Goal: Transaction & Acquisition: Download file/media

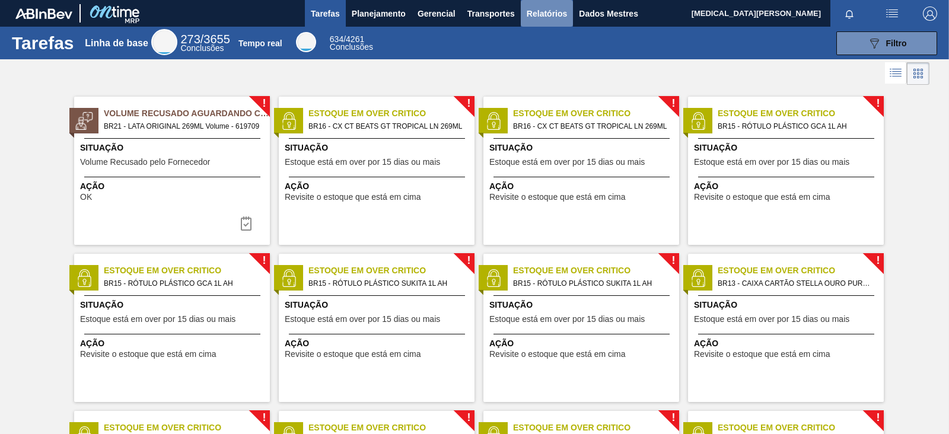
click at [538, 18] on font "Relatórios" at bounding box center [547, 14] width 40 height 14
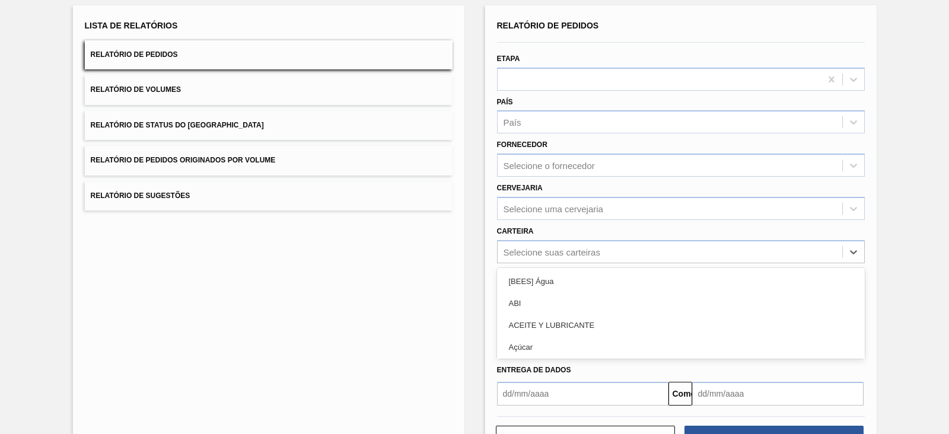
click at [550, 263] on div "option ABI focused, 2 of 101. 101 results available. Use Up and Down to choose …" at bounding box center [681, 251] width 368 height 23
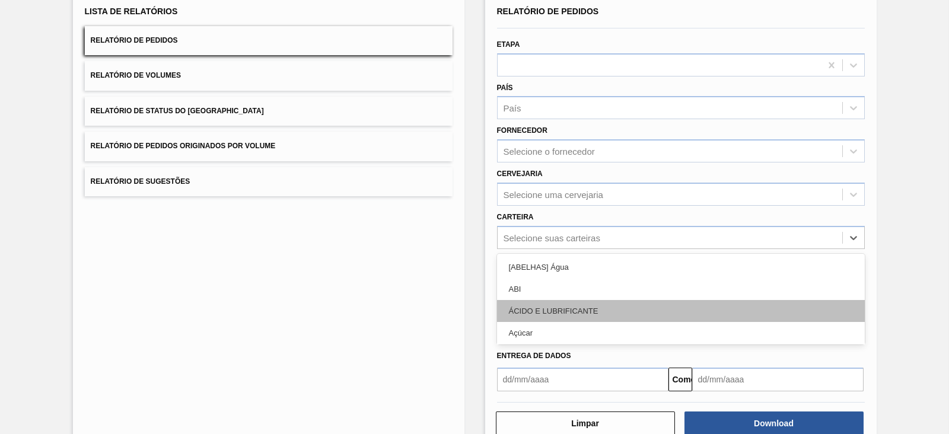
scroll to position [86, 0]
type input "pre"
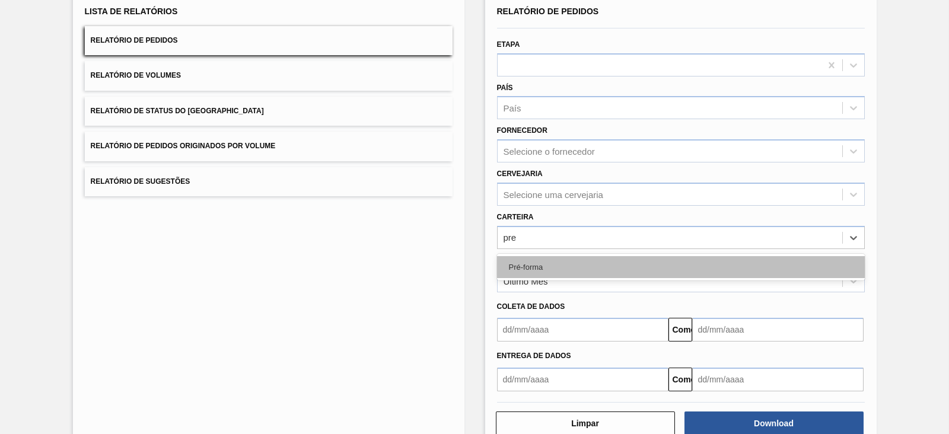
click at [537, 267] on font "Pré-forma" at bounding box center [526, 267] width 34 height 9
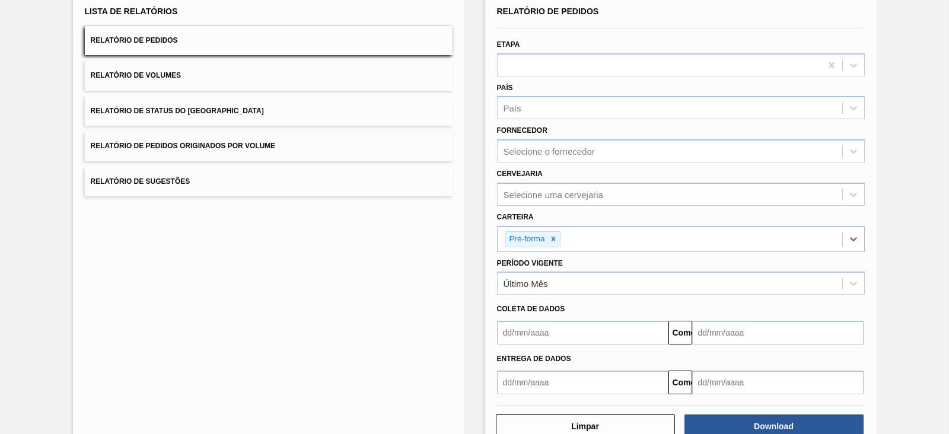
click at [534, 309] on font "Coleta de dados" at bounding box center [531, 309] width 68 height 8
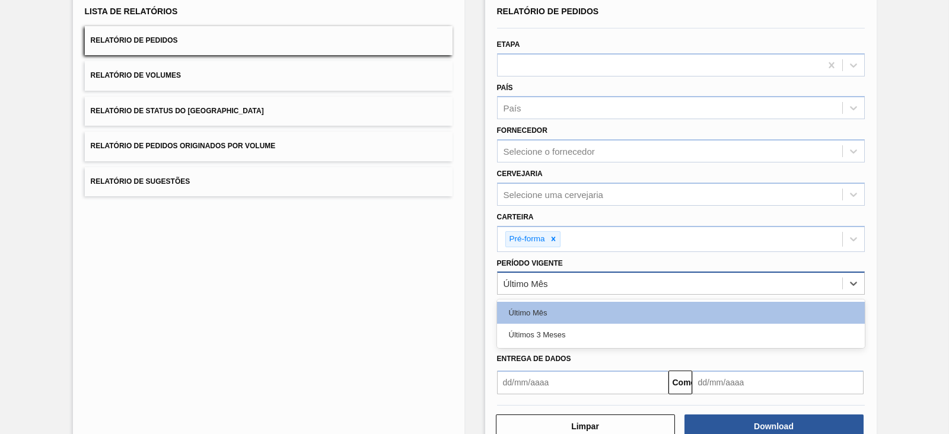
click at [549, 279] on div "Último Mês" at bounding box center [670, 283] width 345 height 17
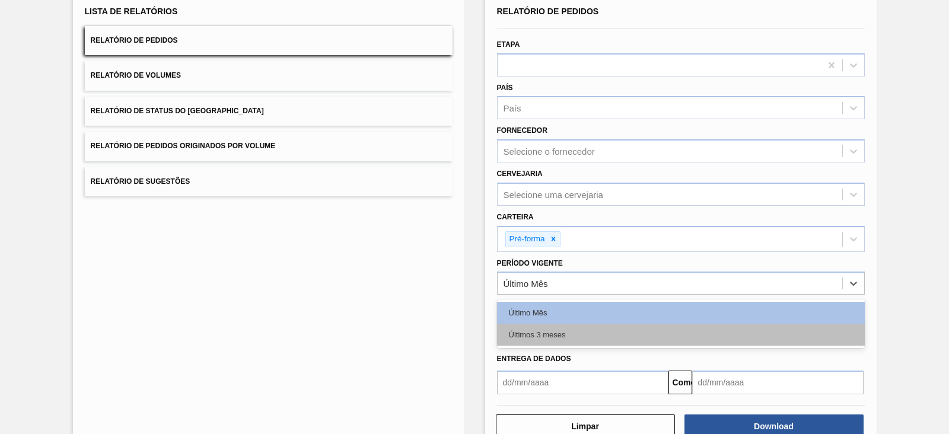
click at [537, 324] on div "Últimos 3 meses" at bounding box center [681, 335] width 368 height 22
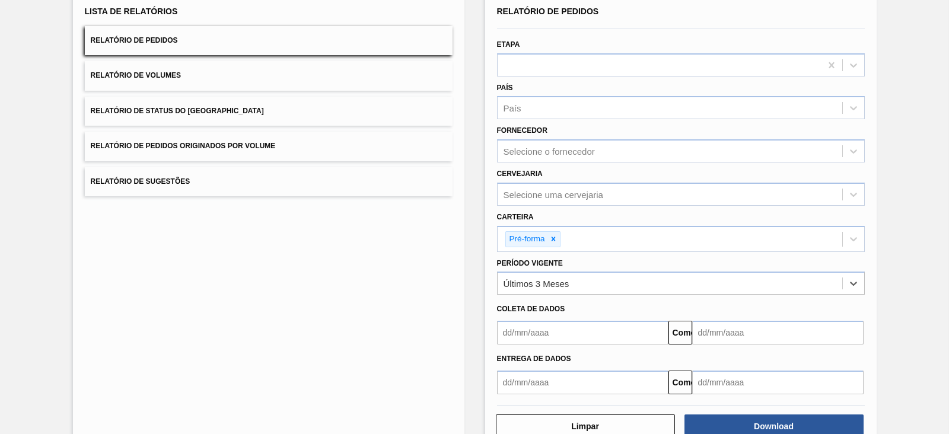
click at [536, 326] on input "text" at bounding box center [582, 333] width 171 height 24
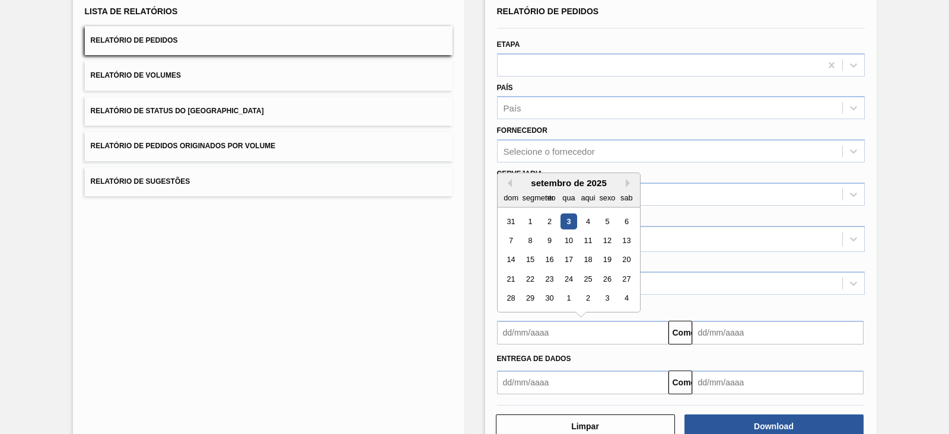
click at [513, 188] on div "dom segmento ter qua aqui sexo sab" at bounding box center [569, 197] width 142 height 19
click at [503, 180] on button "[PERSON_NAME]" at bounding box center [507, 183] width 8 height 8
click at [604, 221] on div "1" at bounding box center [607, 221] width 16 height 16
type input "[DATE]"
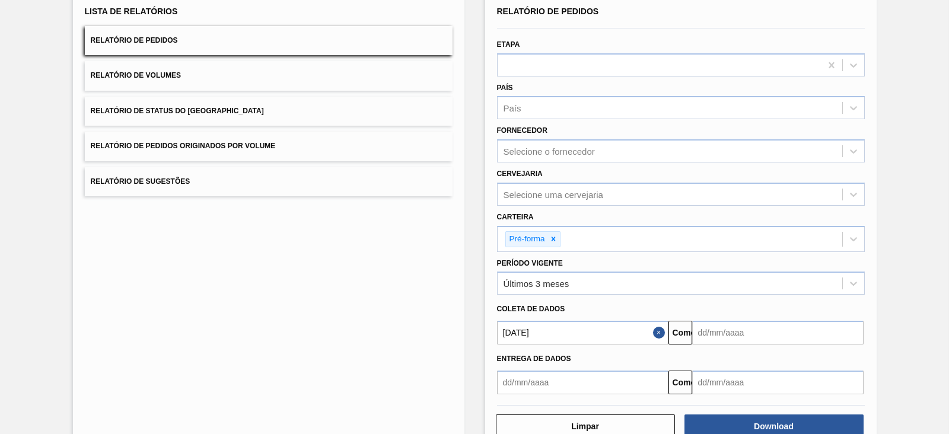
click at [732, 338] on input "text" at bounding box center [777, 333] width 171 height 24
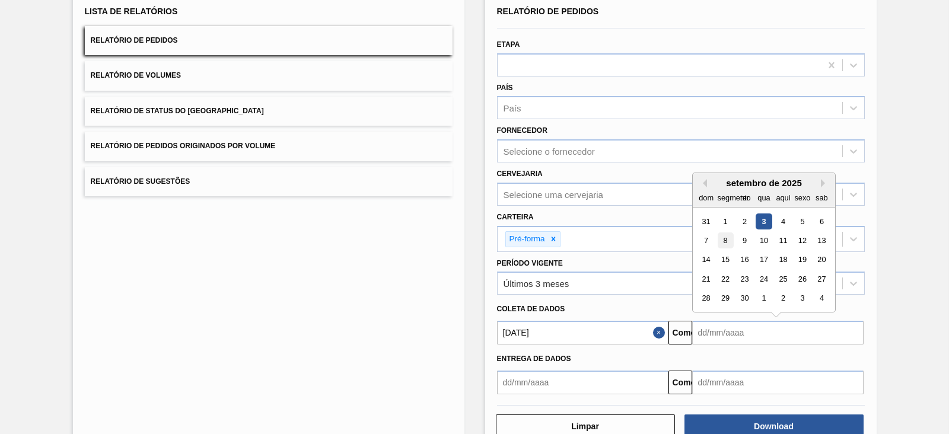
click at [723, 238] on font "8" at bounding box center [725, 240] width 4 height 9
type input "[DATE]"
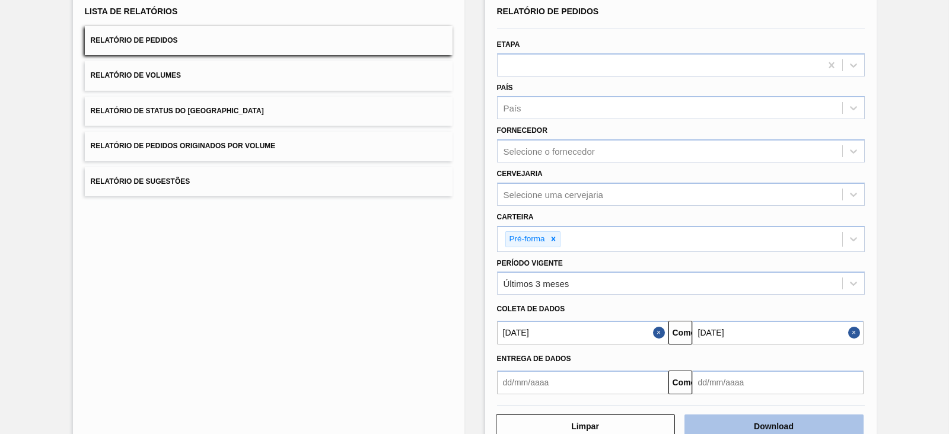
click at [755, 346] on button "Download" at bounding box center [773, 427] width 179 height 24
